Goal: Check status: Check status

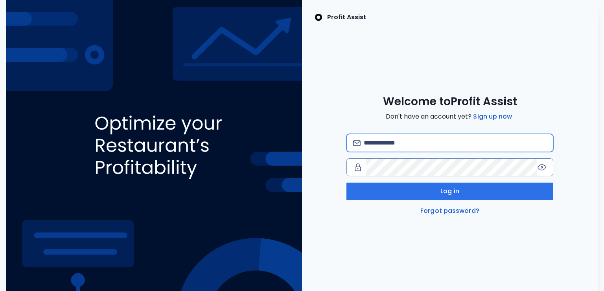
click at [380, 143] on input "email" at bounding box center [454, 142] width 183 height 17
type input "**********"
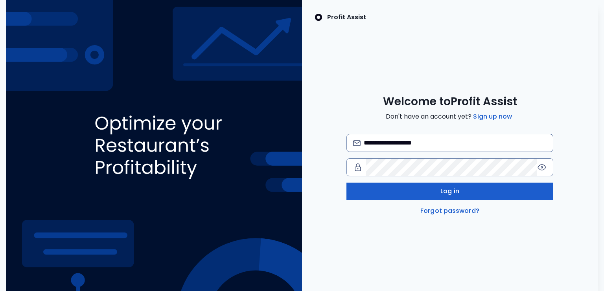
click at [415, 188] on button "Log in" at bounding box center [449, 191] width 207 height 17
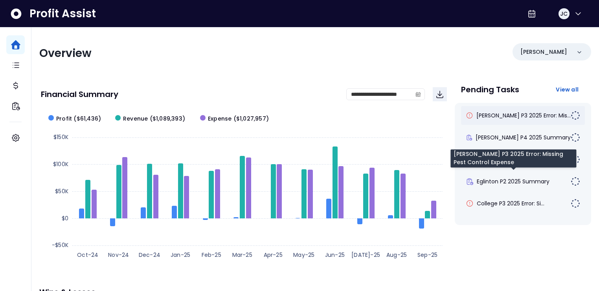
click at [510, 117] on span "[PERSON_NAME] P3 2025 Error: Mis..." at bounding box center [523, 116] width 94 height 8
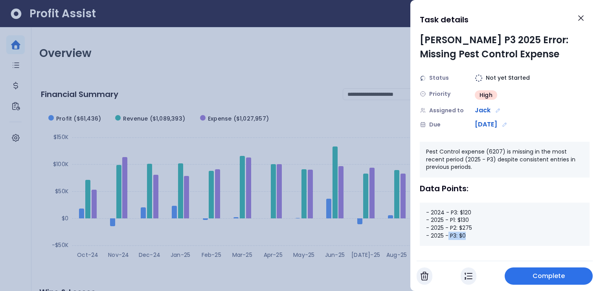
drag, startPoint x: 468, startPoint y: 237, endPoint x: 448, endPoint y: 236, distance: 19.3
click at [448, 236] on div "- 2024 - P3: $120 - 2025 - P1: $130 - 2025 - P2: $275 - 2025 - P3: $0" at bounding box center [505, 224] width 170 height 43
click at [580, 20] on icon "Close" at bounding box center [580, 17] width 9 height 9
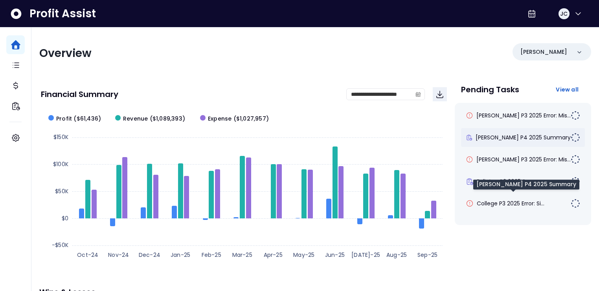
click at [524, 138] on span "[PERSON_NAME] P4 2025 Summary" at bounding box center [522, 138] width 95 height 8
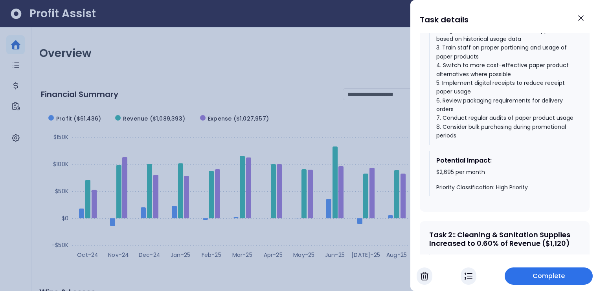
scroll to position [499, 0]
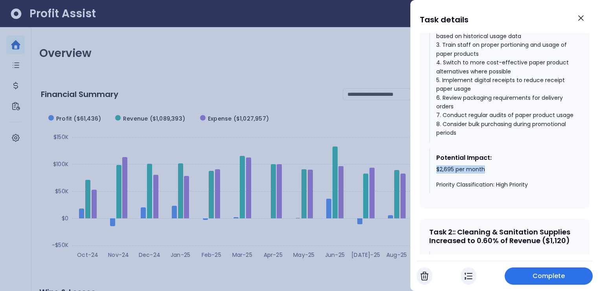
drag, startPoint x: 437, startPoint y: 173, endPoint x: 494, endPoint y: 180, distance: 57.8
click at [485, 173] on div "$2,695 per month Priority Classification: High Priority" at bounding box center [505, 177] width 138 height 23
